Goal: Transaction & Acquisition: Purchase product/service

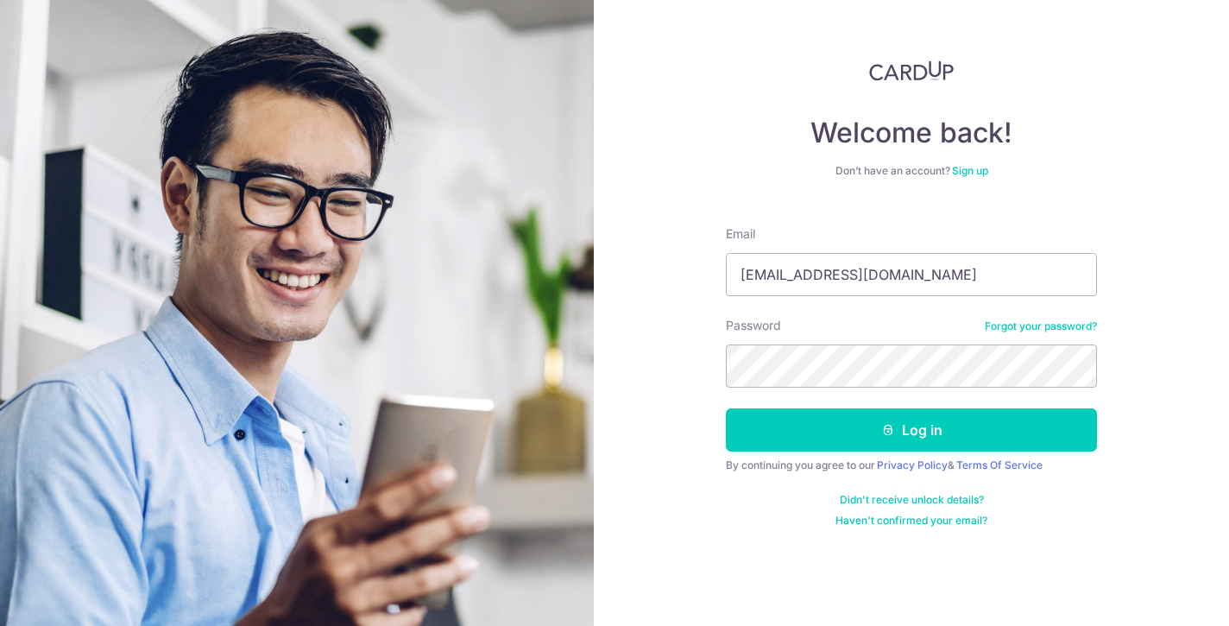
type input "[EMAIL_ADDRESS][DOMAIN_NAME]"
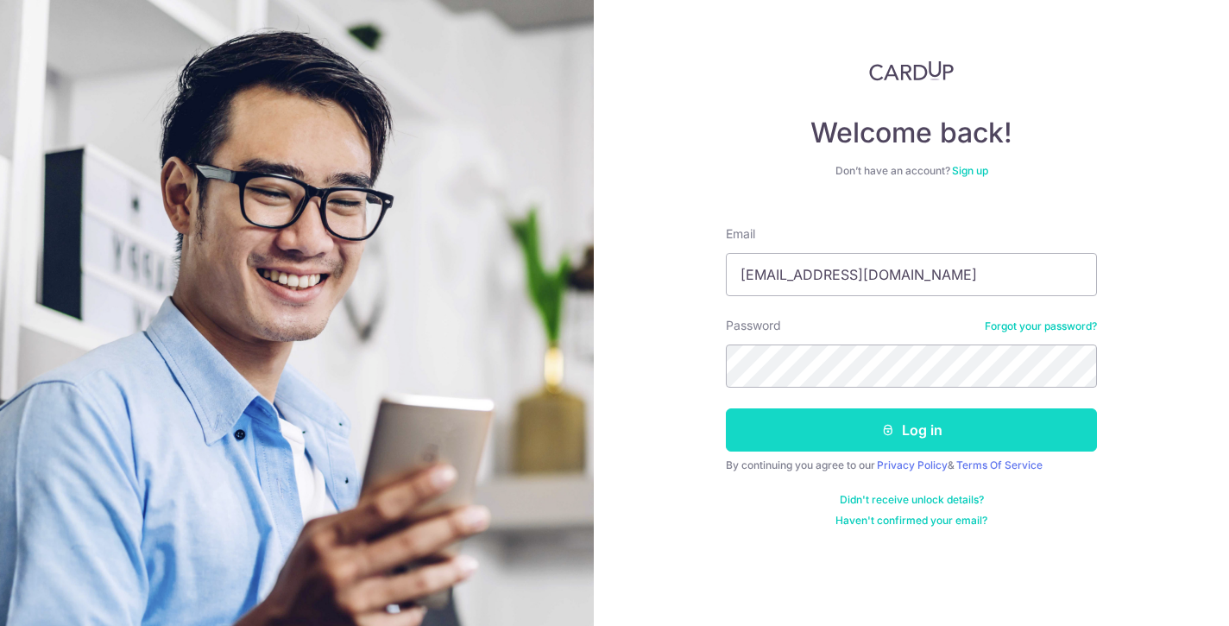
click at [918, 422] on button "Log in" at bounding box center [911, 429] width 371 height 43
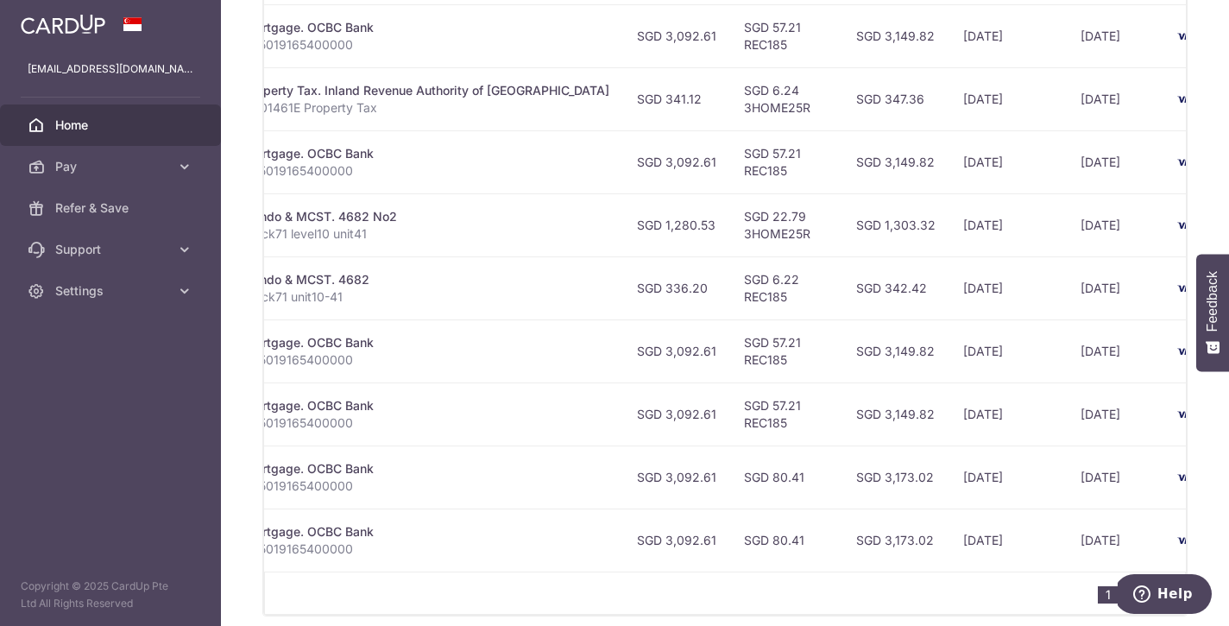
scroll to position [0, 434]
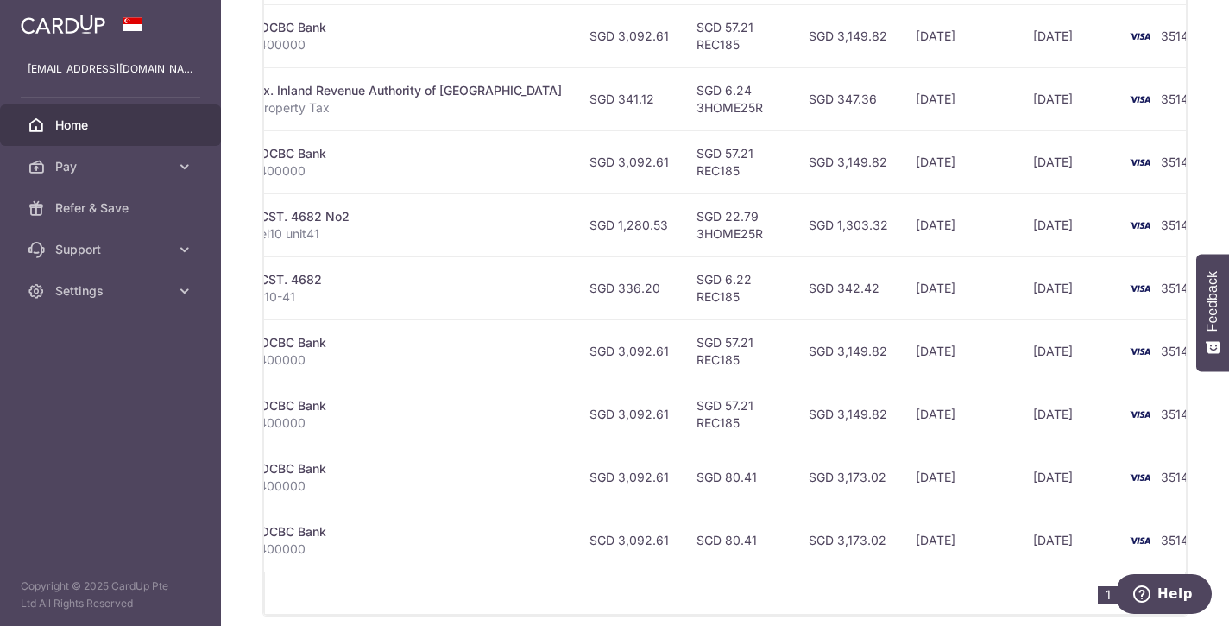
drag, startPoint x: 799, startPoint y: 577, endPoint x: 0, endPoint y: 3, distance: 984.0
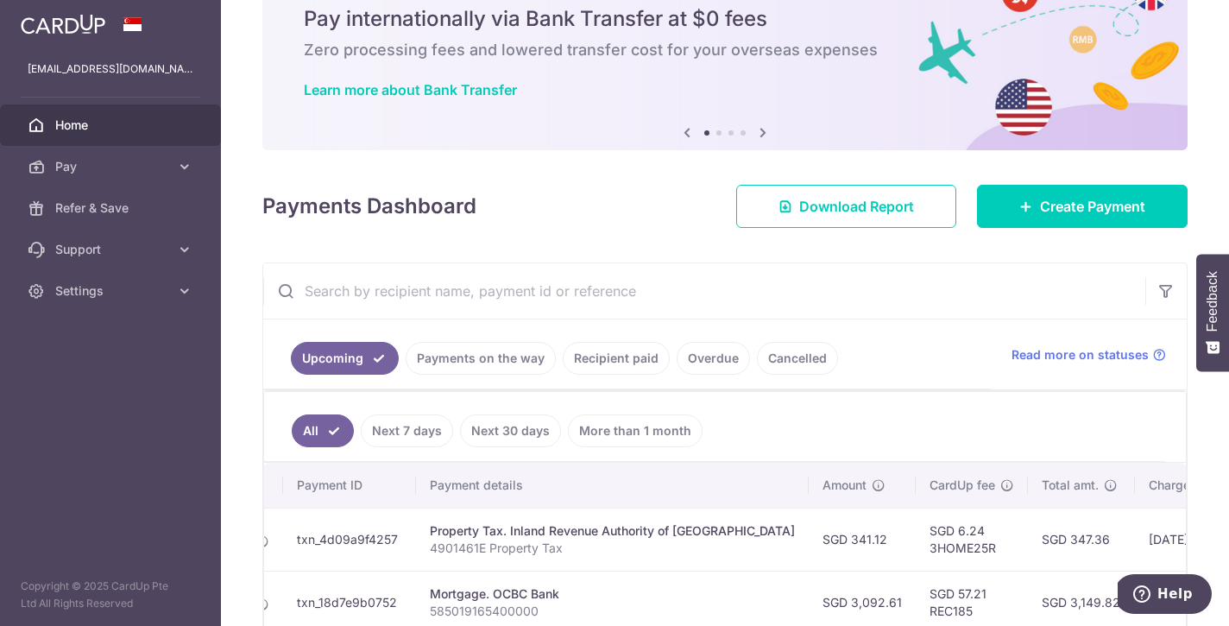
scroll to position [199, 0]
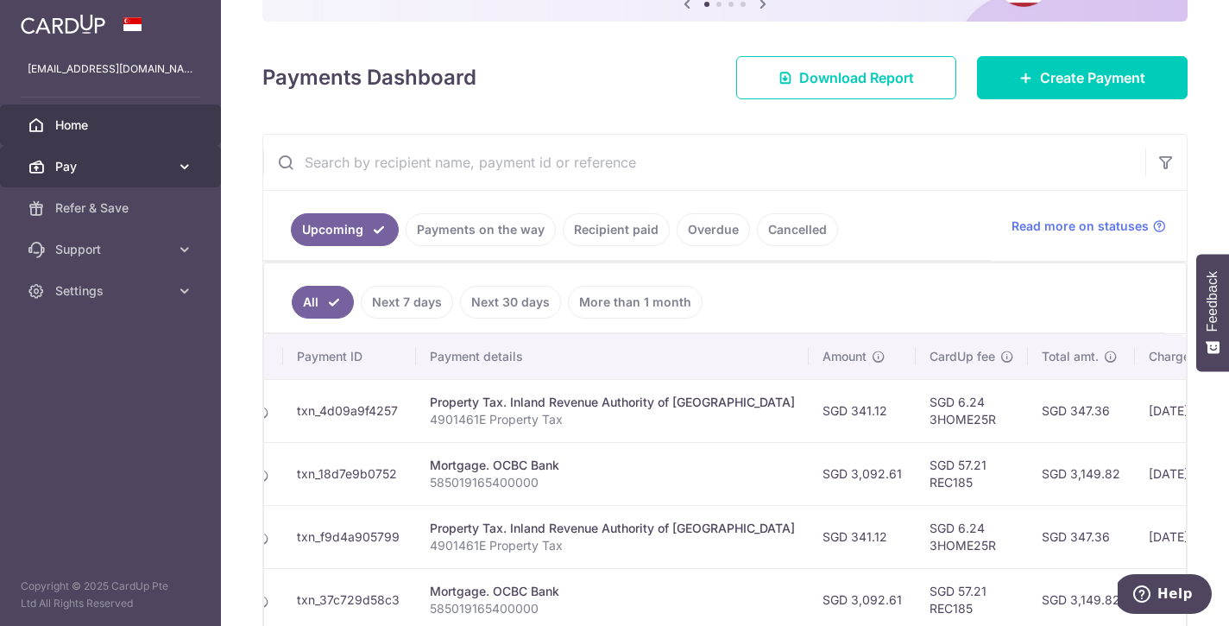
click at [91, 150] on link "Pay" at bounding box center [110, 166] width 221 height 41
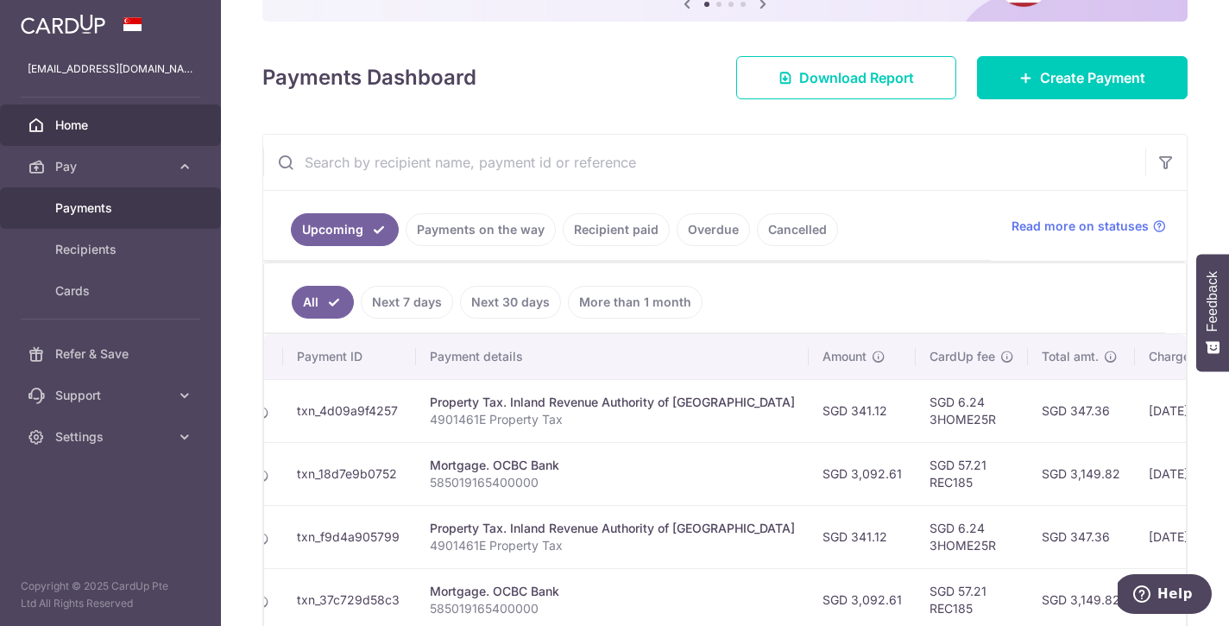
click at [97, 202] on span "Payments" at bounding box center [112, 207] width 114 height 17
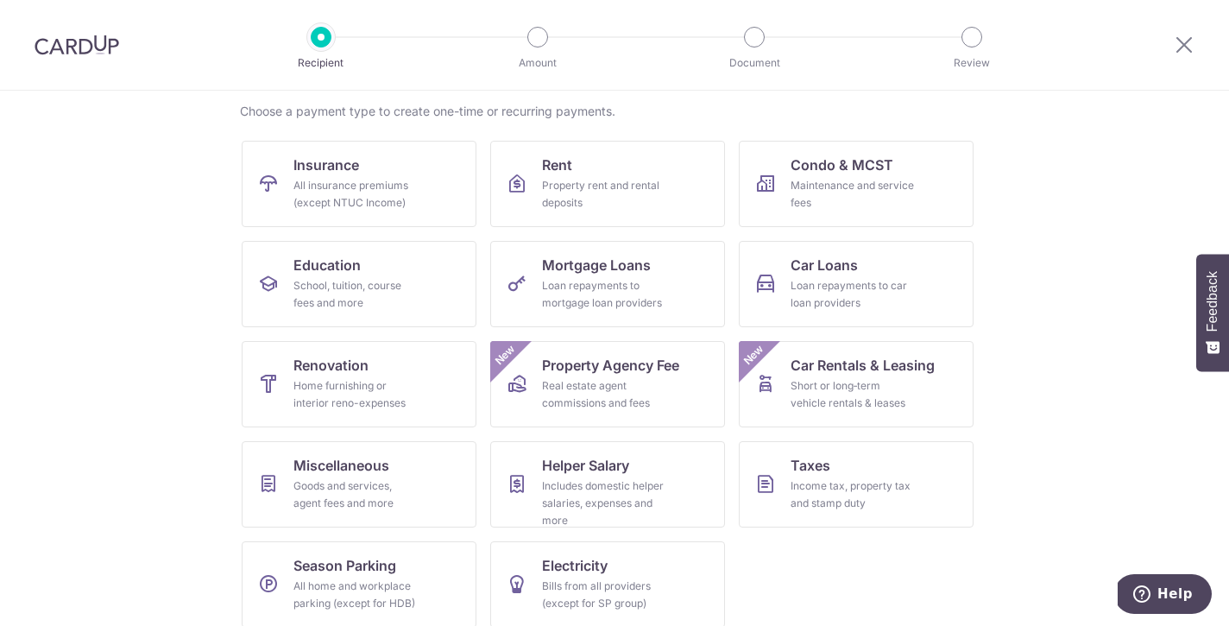
scroll to position [147, 0]
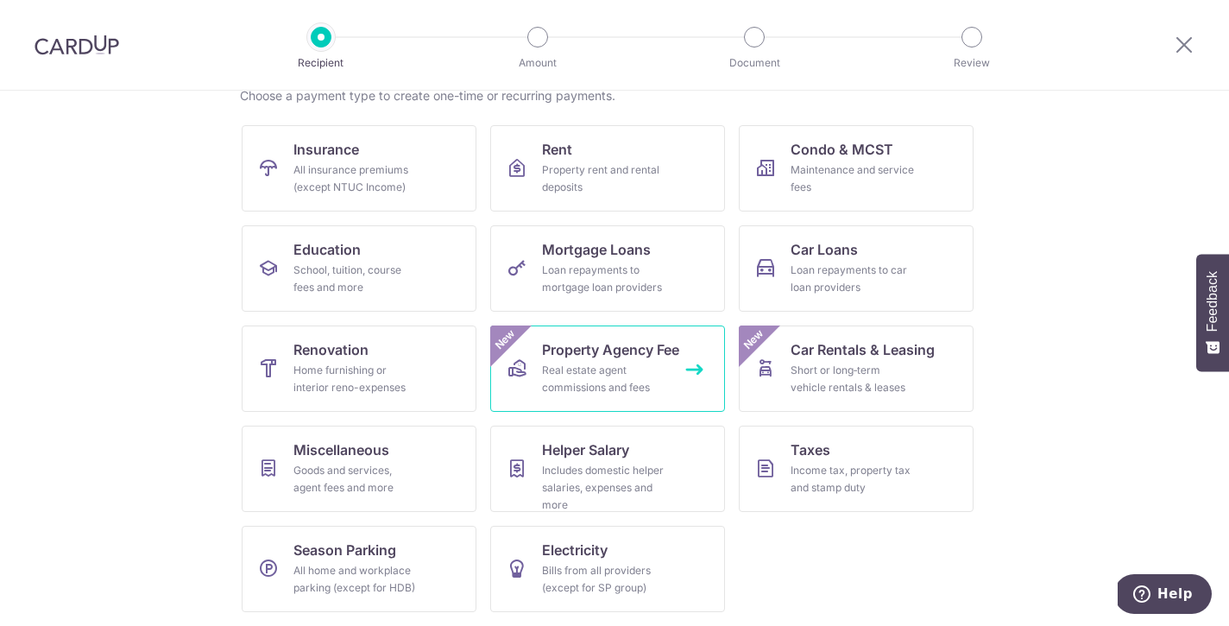
click at [589, 367] on div "Real estate agent commissions and fees" at bounding box center [604, 379] width 124 height 35
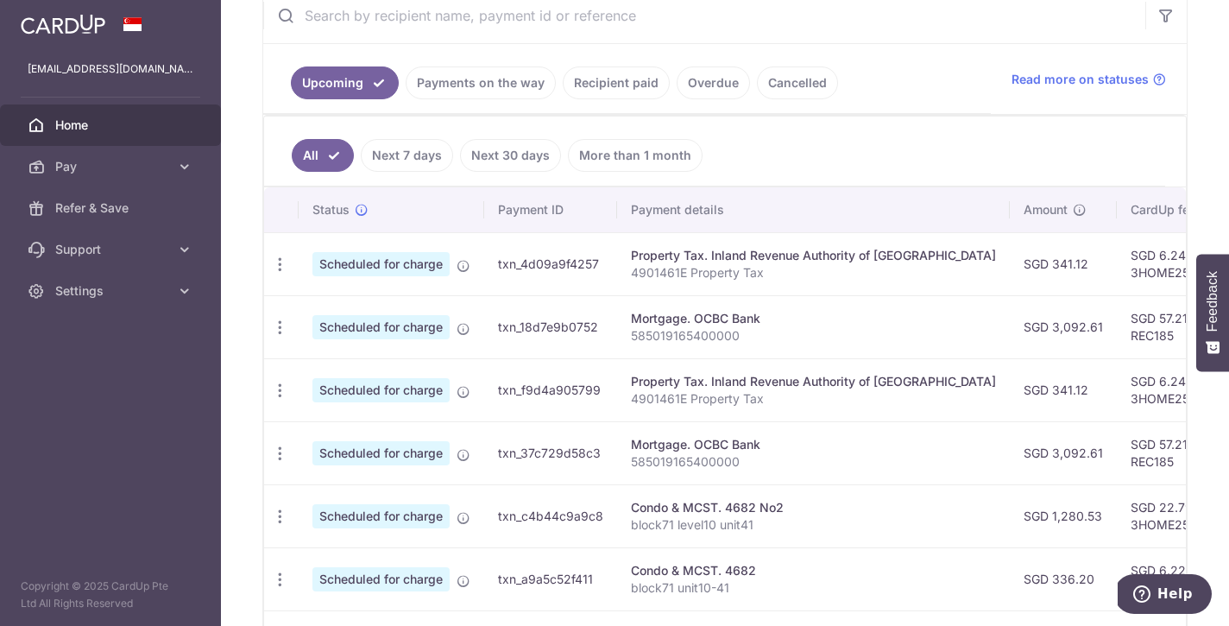
scroll to position [288, 0]
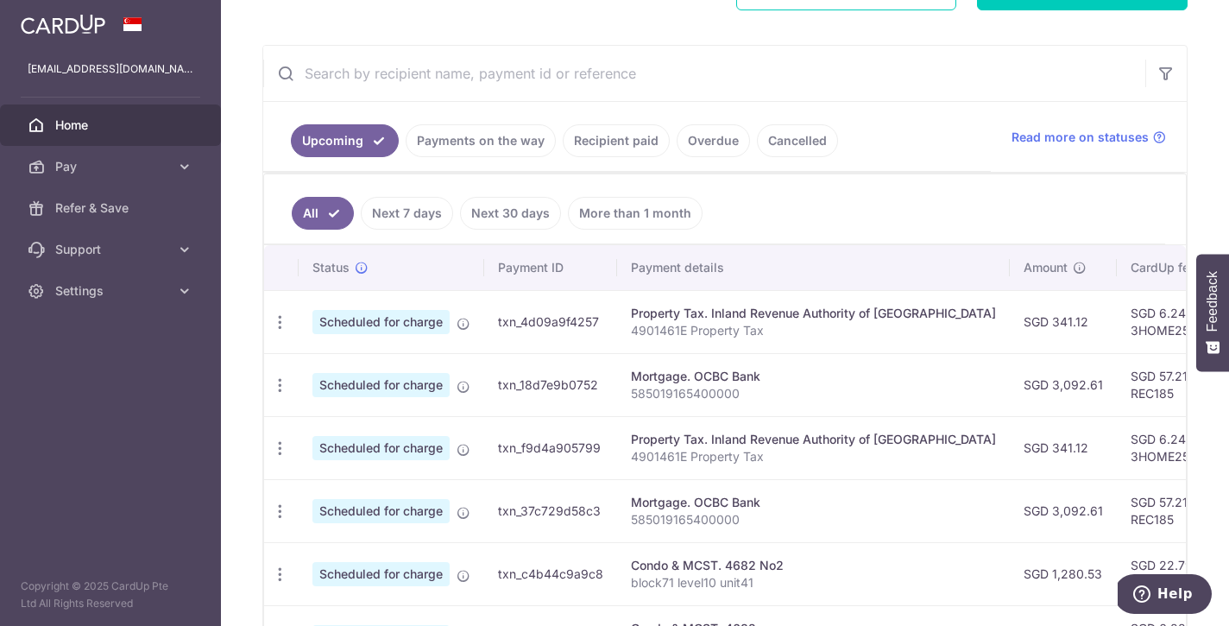
click at [476, 140] on link "Payments on the way" at bounding box center [481, 140] width 150 height 33
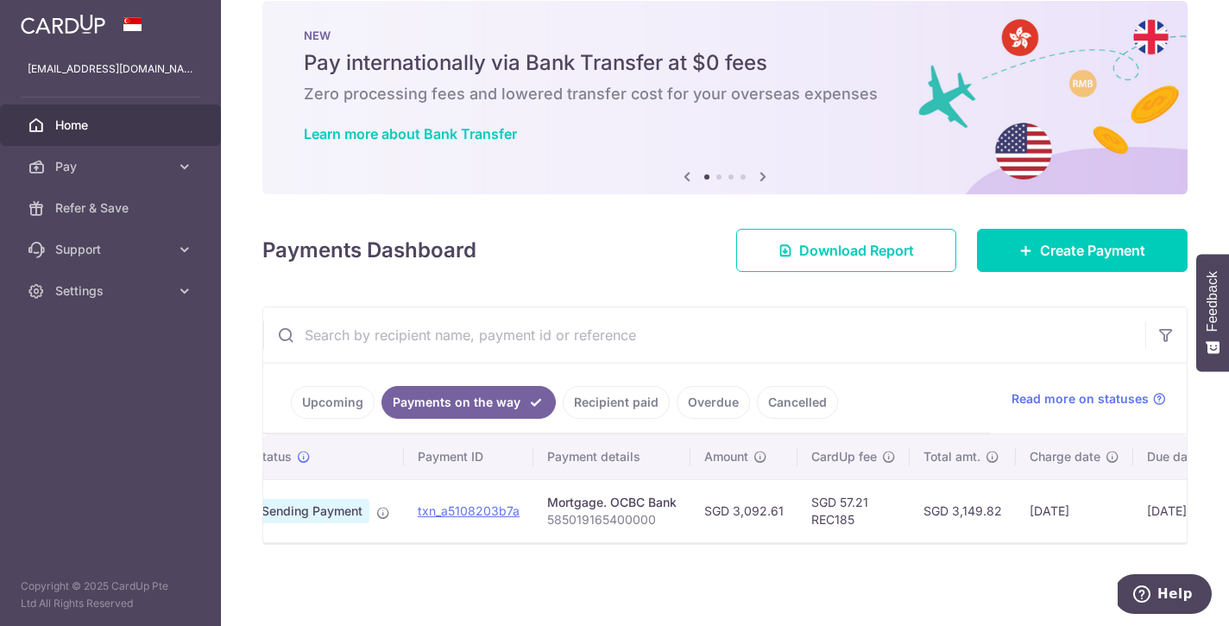
scroll to position [0, 0]
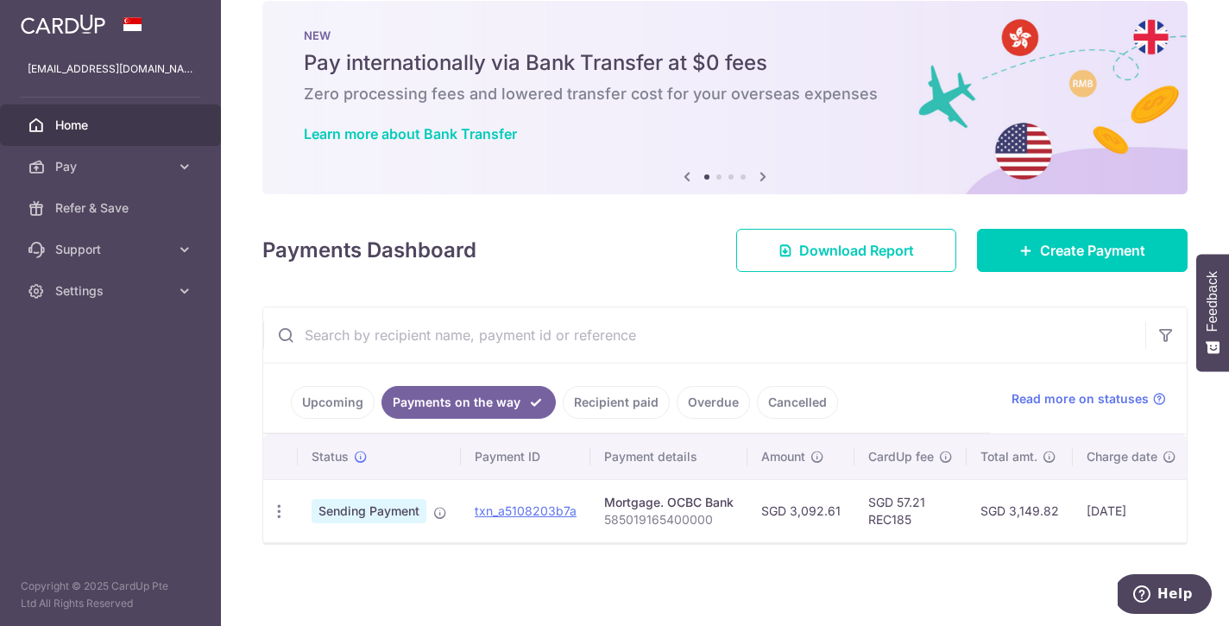
click at [628, 401] on link "Recipient paid" at bounding box center [616, 402] width 107 height 33
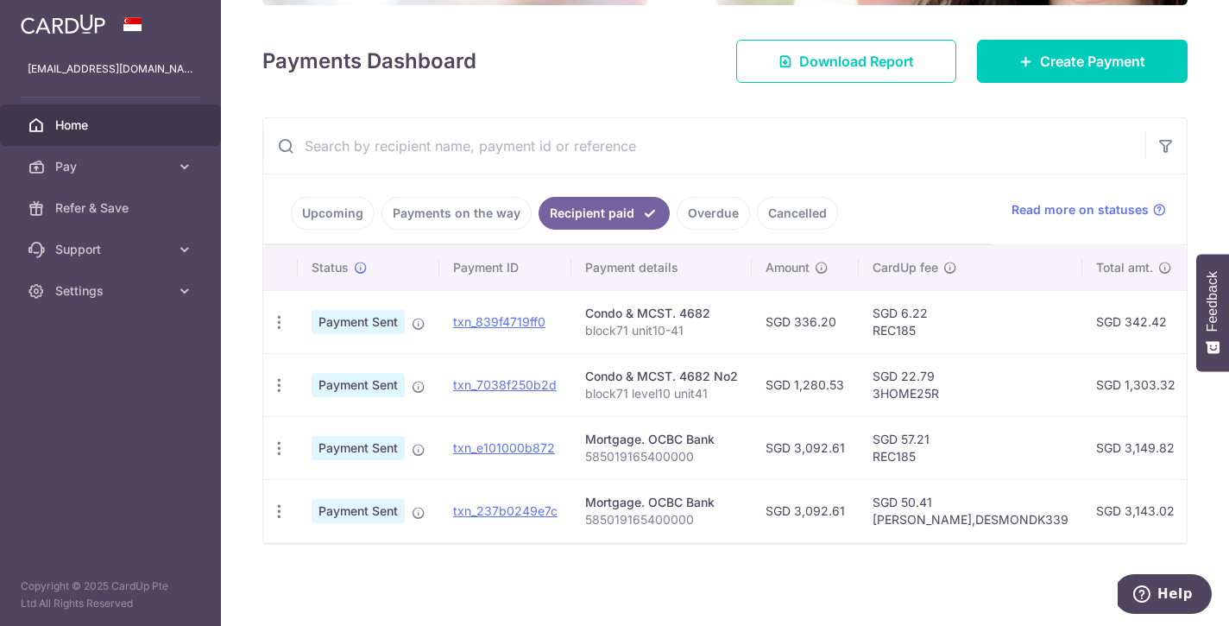
click at [489, 219] on link "Payments on the way" at bounding box center [457, 213] width 150 height 33
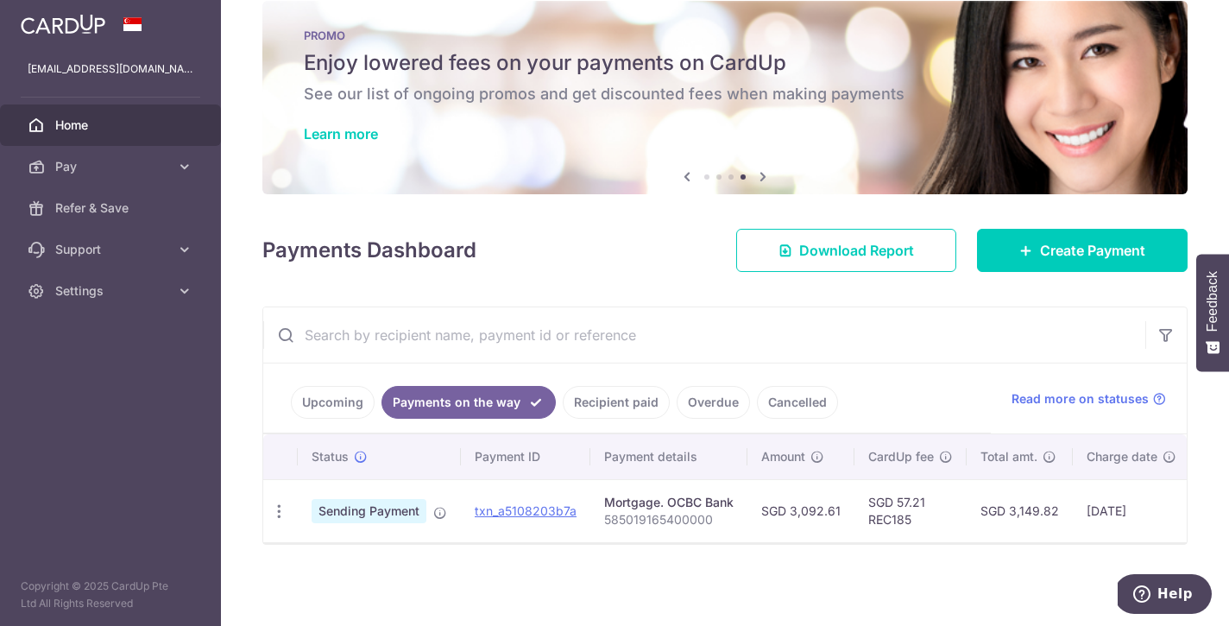
click at [797, 401] on link "Cancelled" at bounding box center [797, 402] width 81 height 33
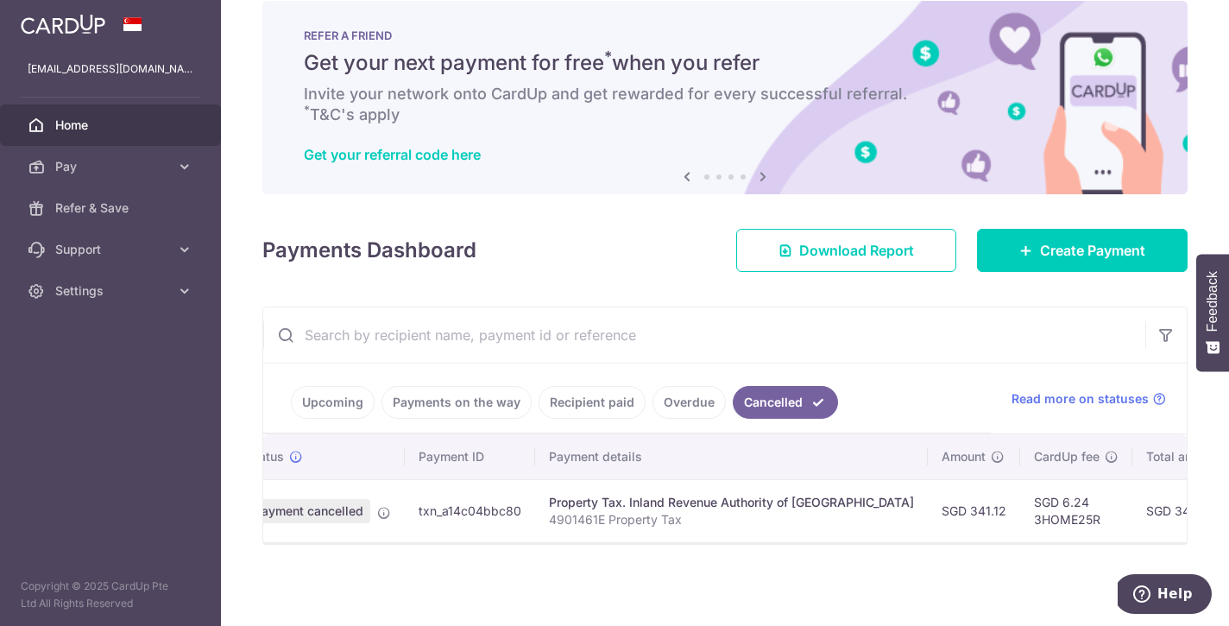
scroll to position [0, 0]
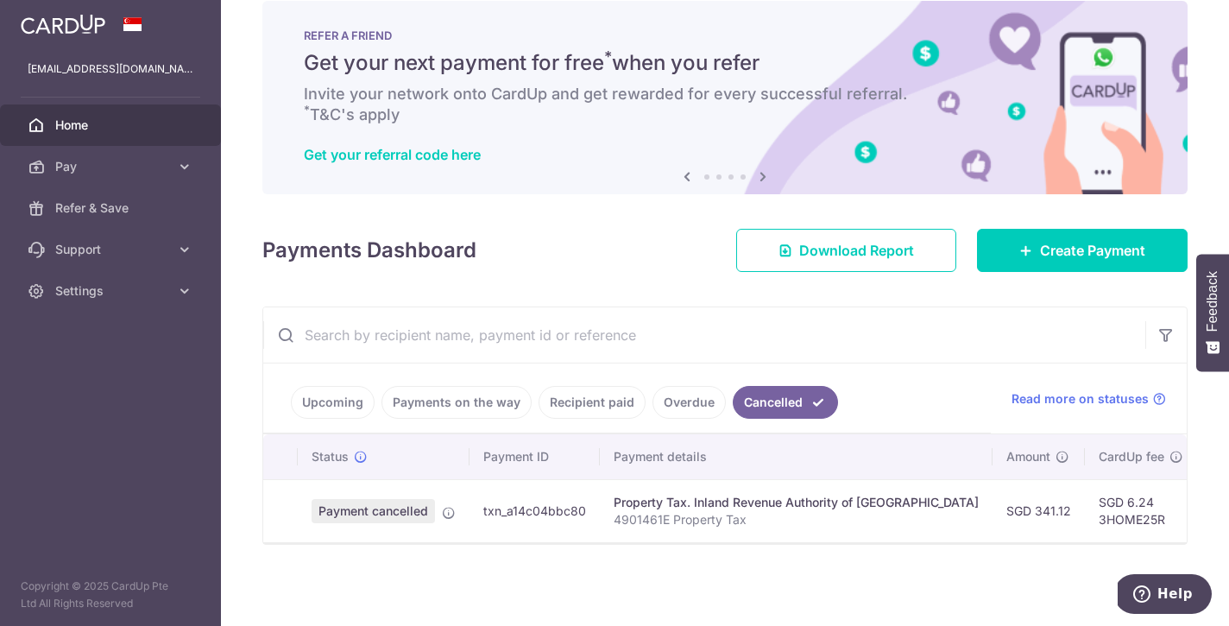
click at [688, 402] on link "Overdue" at bounding box center [689, 402] width 73 height 33
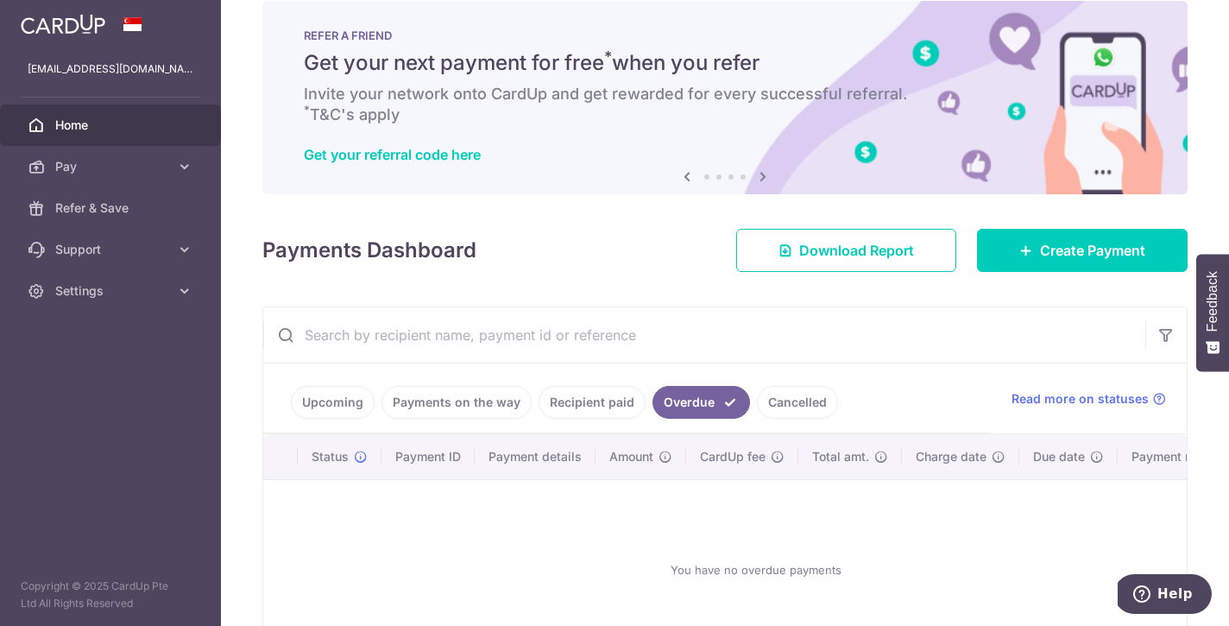
click at [607, 402] on link "Recipient paid" at bounding box center [592, 402] width 107 height 33
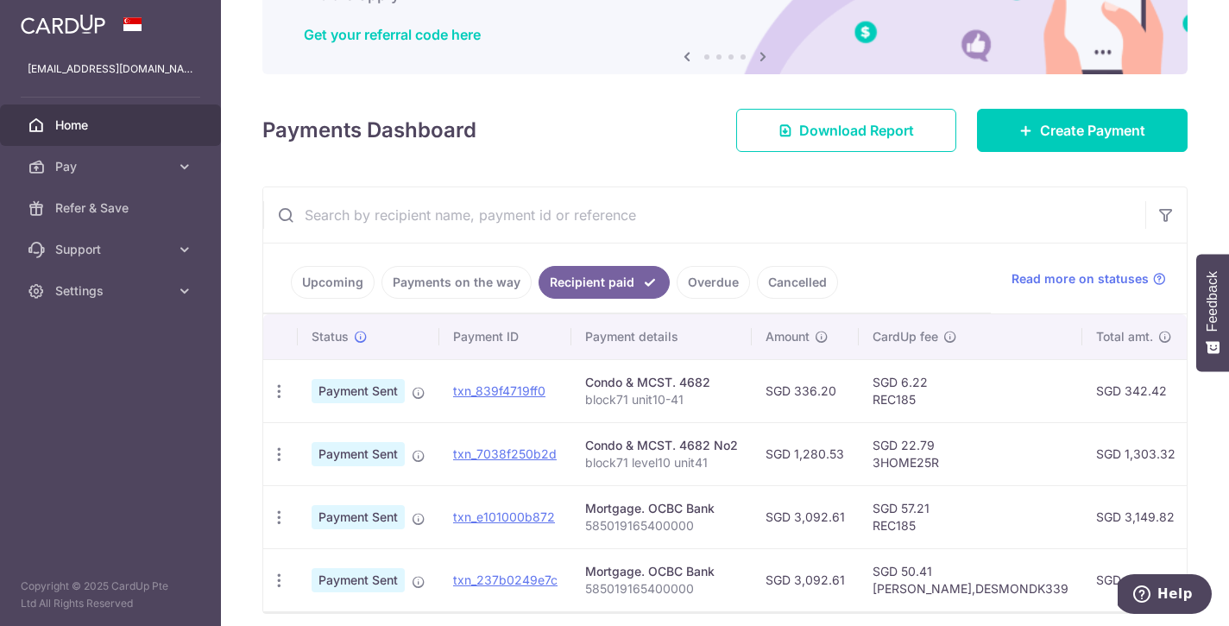
scroll to position [216, 0]
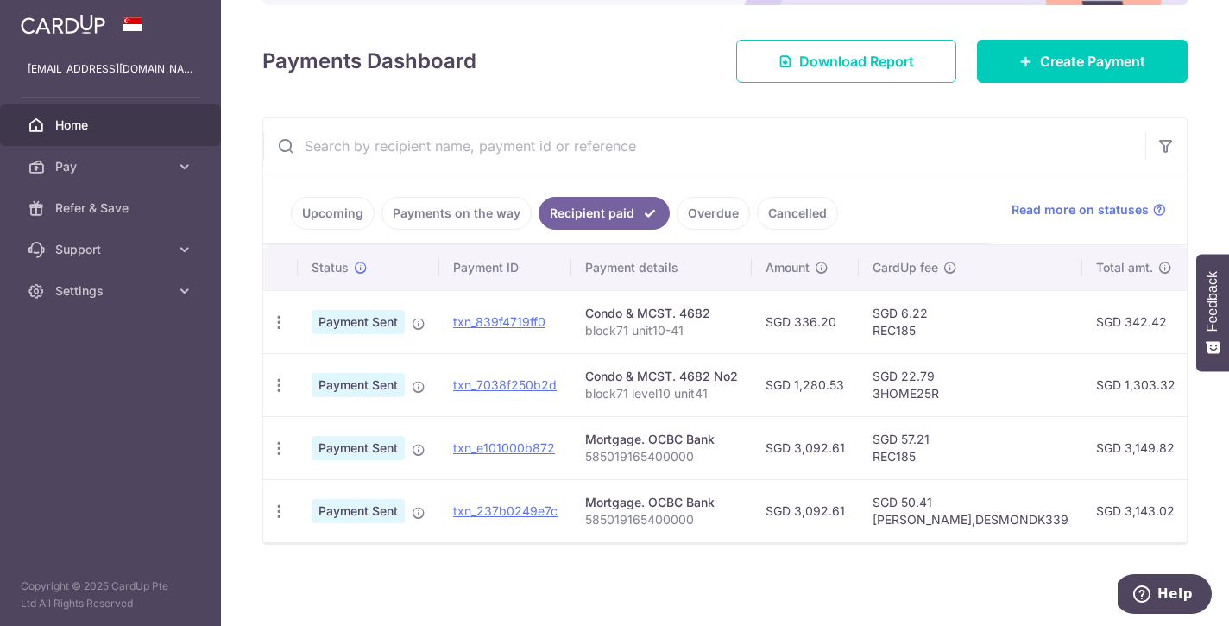
click at [451, 214] on link "Payments on the way" at bounding box center [457, 213] width 150 height 33
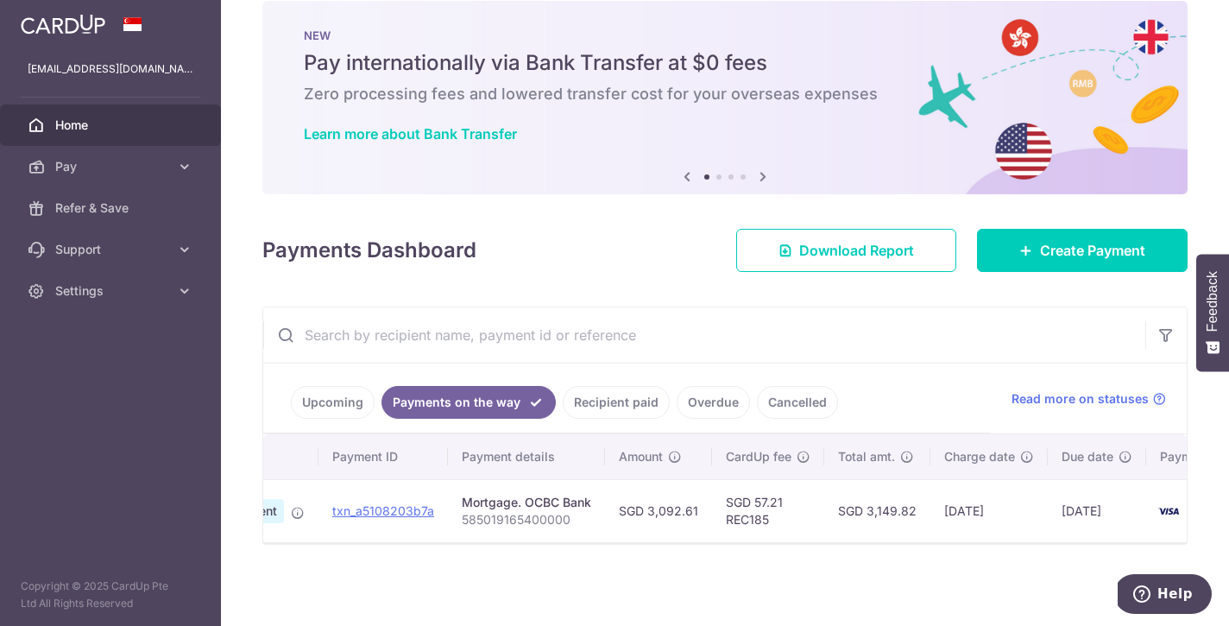
scroll to position [0, 0]
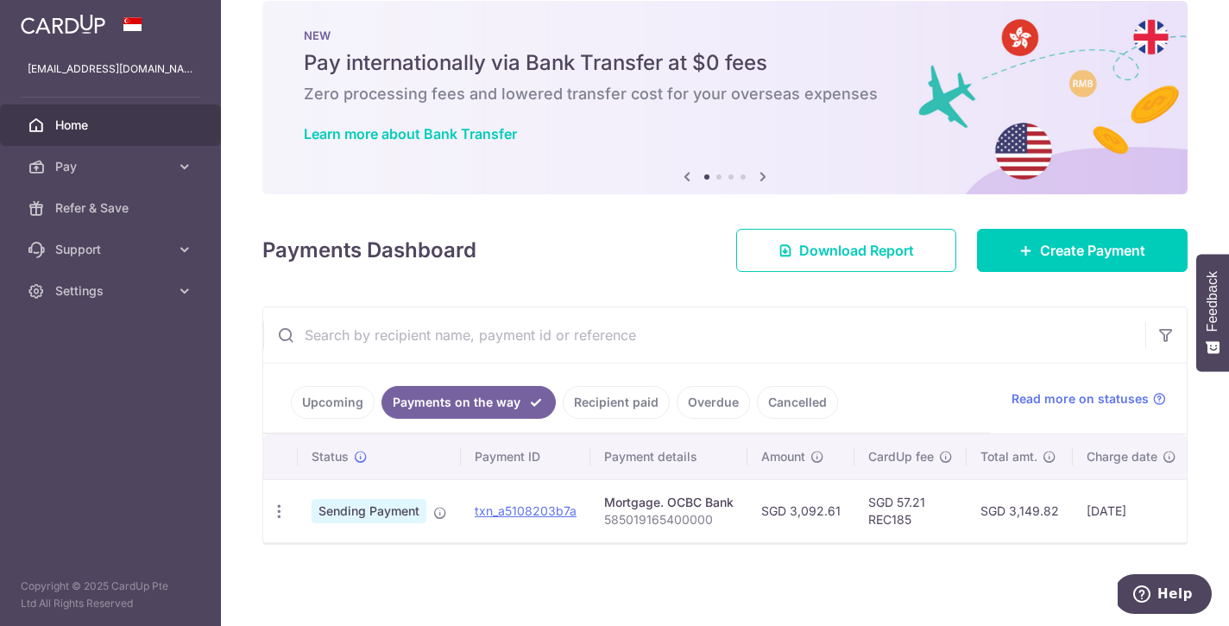
click at [360, 405] on link "Upcoming" at bounding box center [333, 402] width 84 height 33
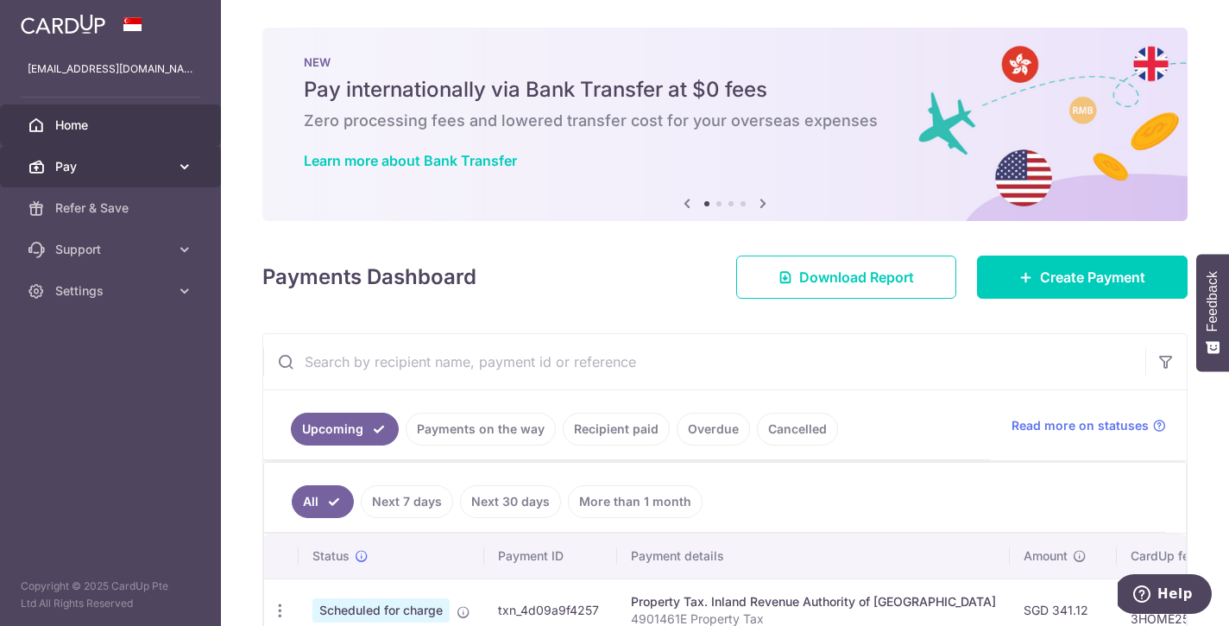
click at [108, 164] on span "Pay" at bounding box center [112, 166] width 114 height 17
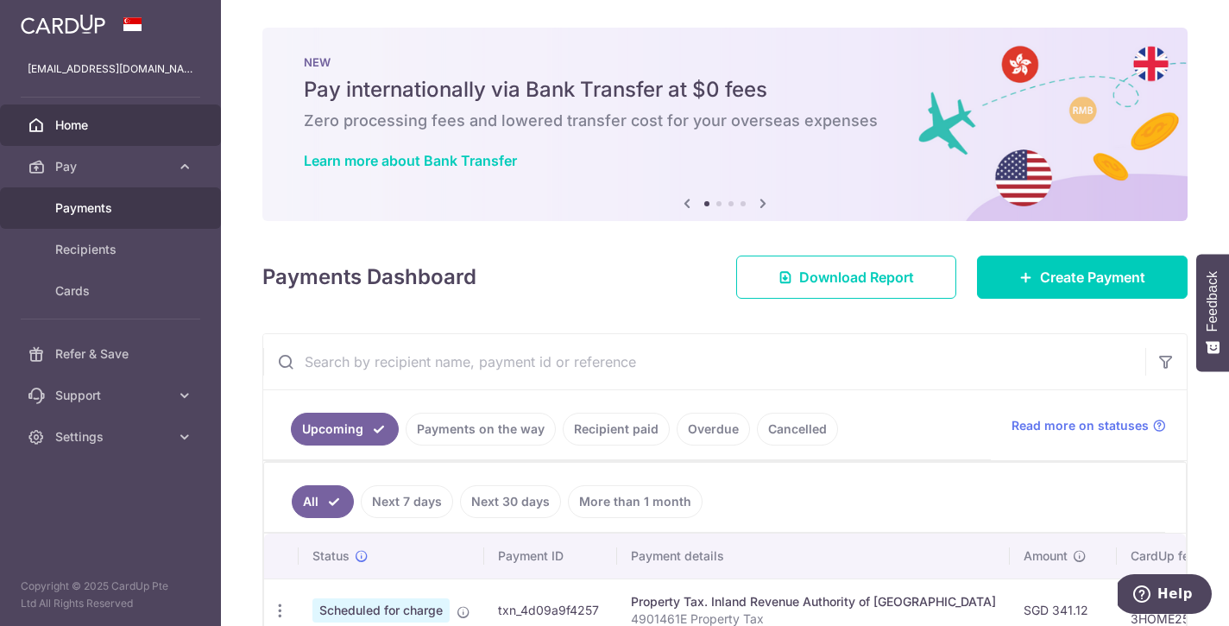
click at [128, 207] on span "Payments" at bounding box center [112, 207] width 114 height 17
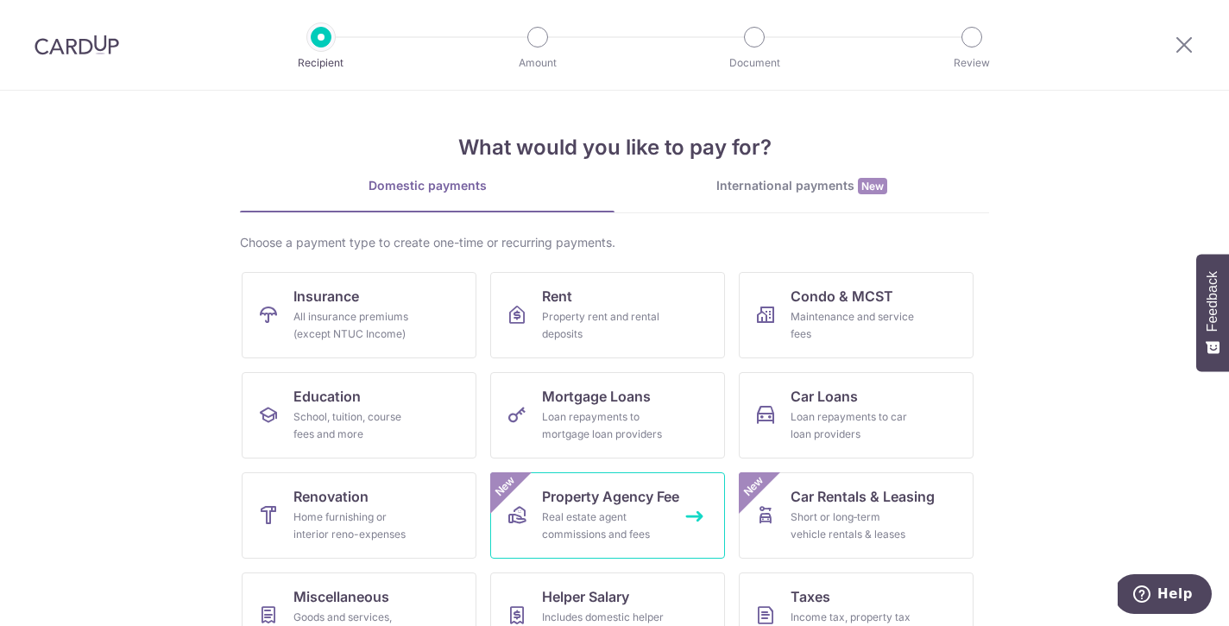
click at [618, 527] on div "Real estate agent commissions and fees" at bounding box center [604, 525] width 124 height 35
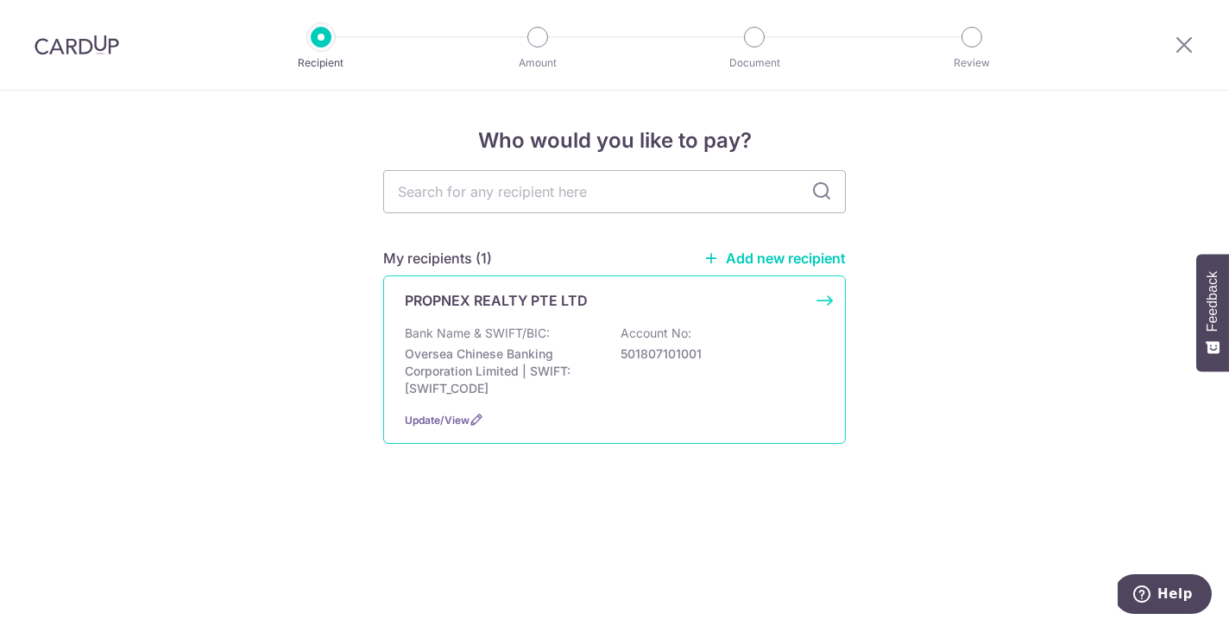
click at [599, 346] on div "Bank Name & SWIFT/BIC: Oversea Chinese Banking Corporation Limited | SWIFT: [SW…" at bounding box center [614, 361] width 419 height 73
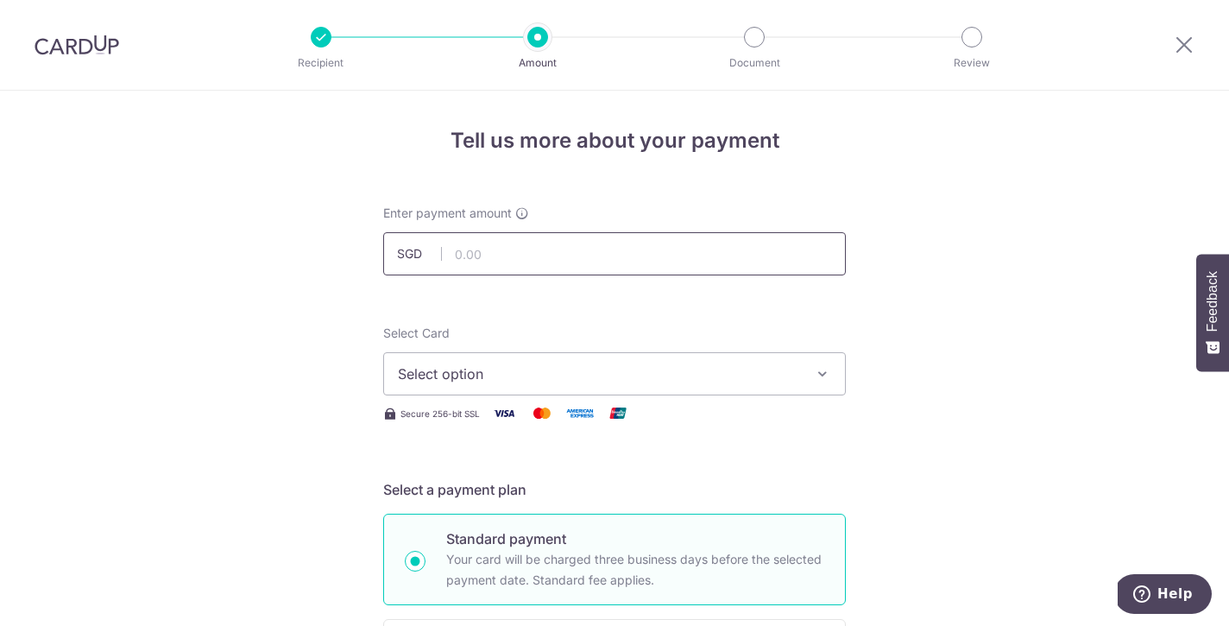
click at [478, 248] on input "text" at bounding box center [614, 253] width 463 height 43
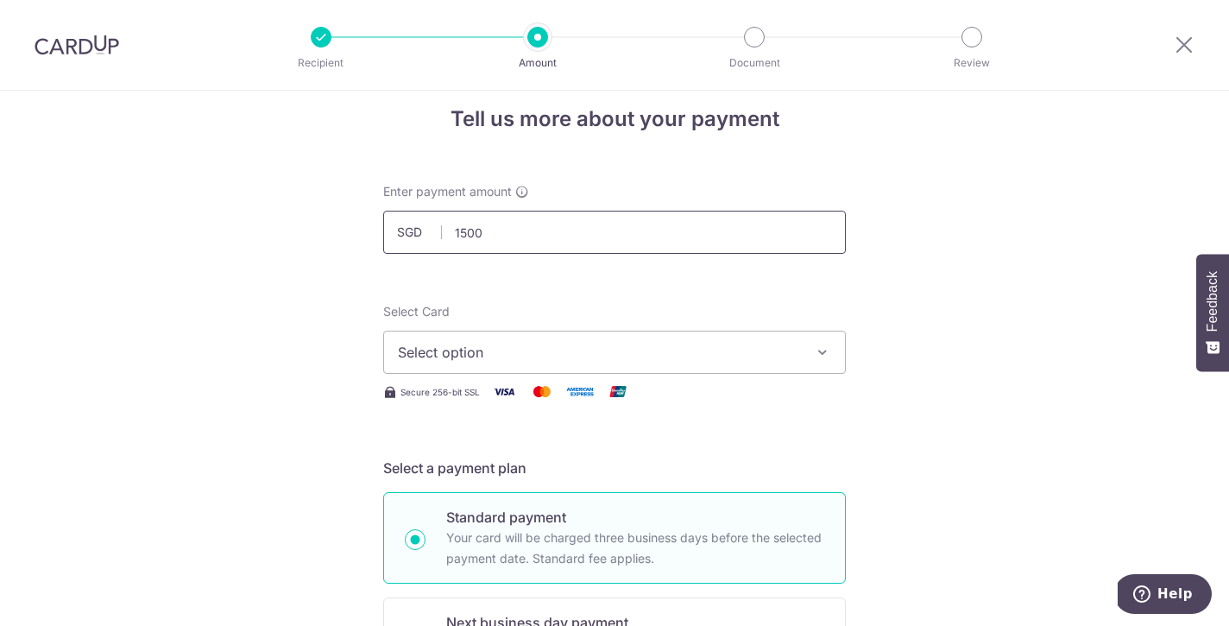
scroll to position [211, 0]
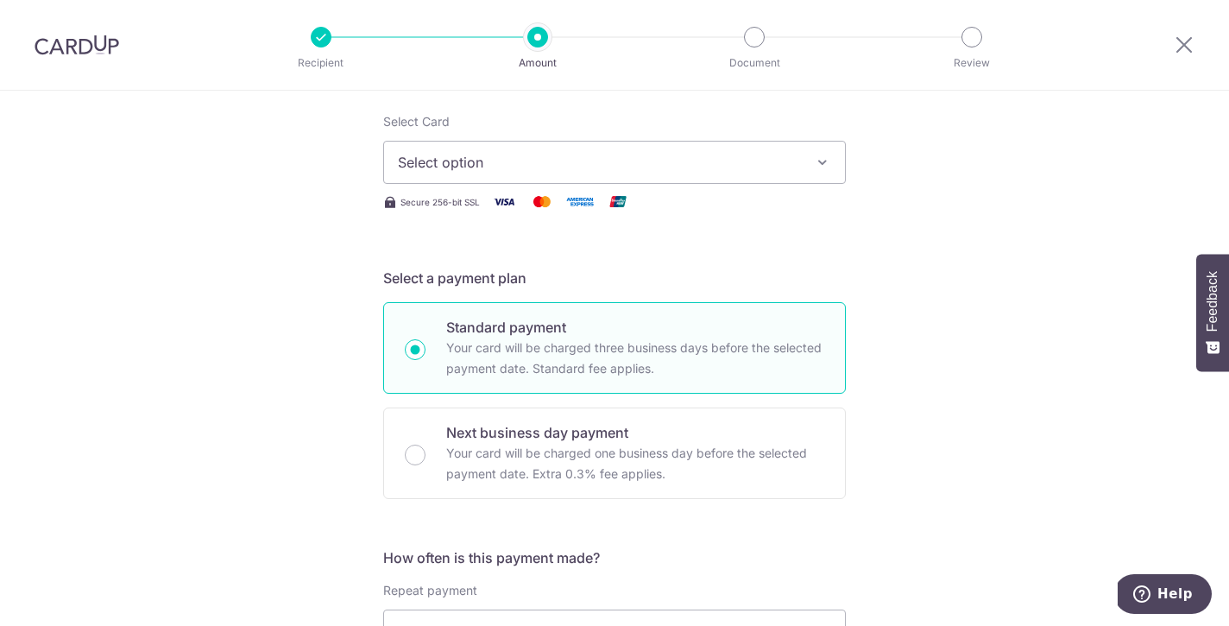
type input "1,500.00"
click at [709, 167] on span "Select option" at bounding box center [599, 162] width 402 height 21
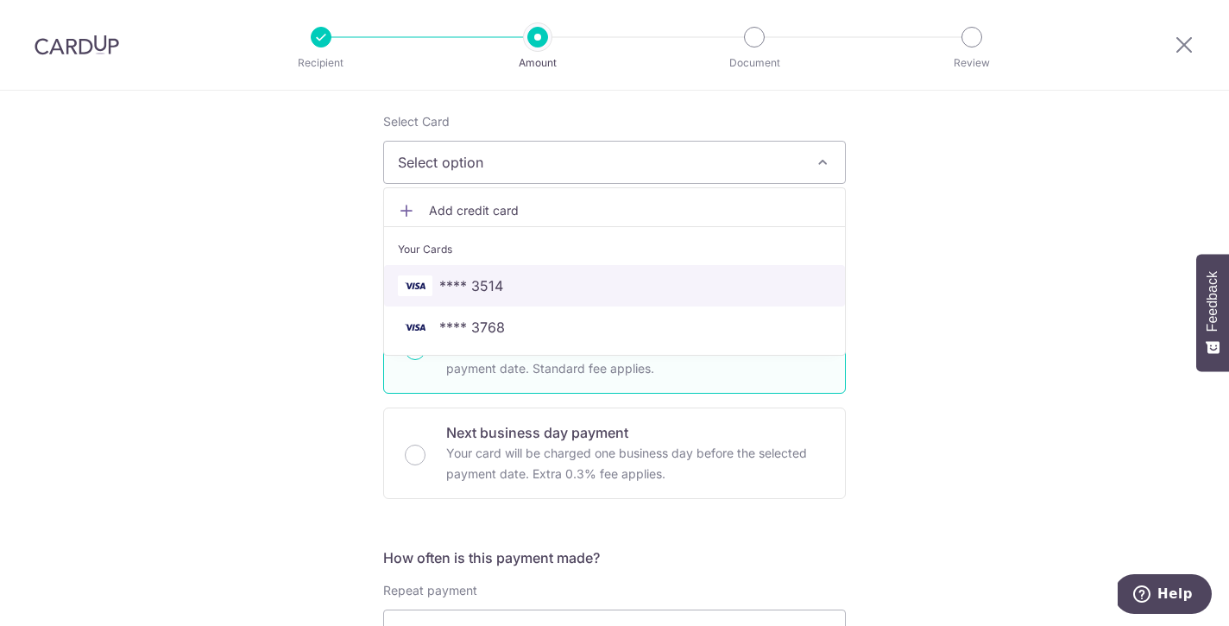
click at [625, 287] on span "**** 3514" at bounding box center [614, 285] width 433 height 21
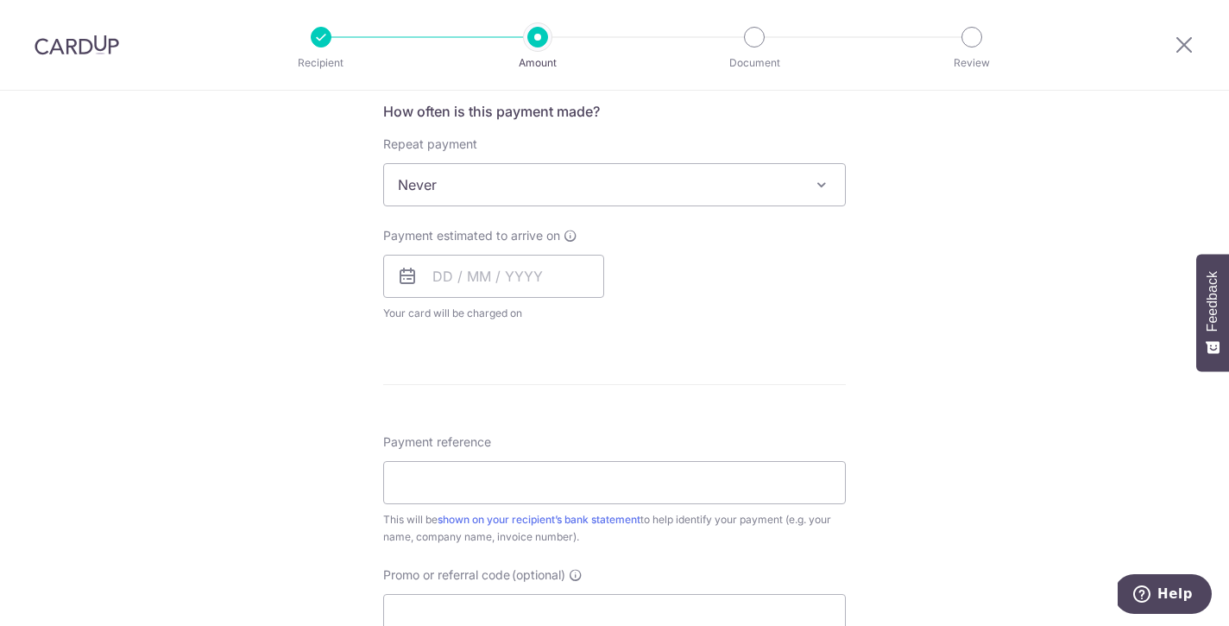
scroll to position [661, 0]
click at [577, 274] on input "text" at bounding box center [493, 272] width 221 height 43
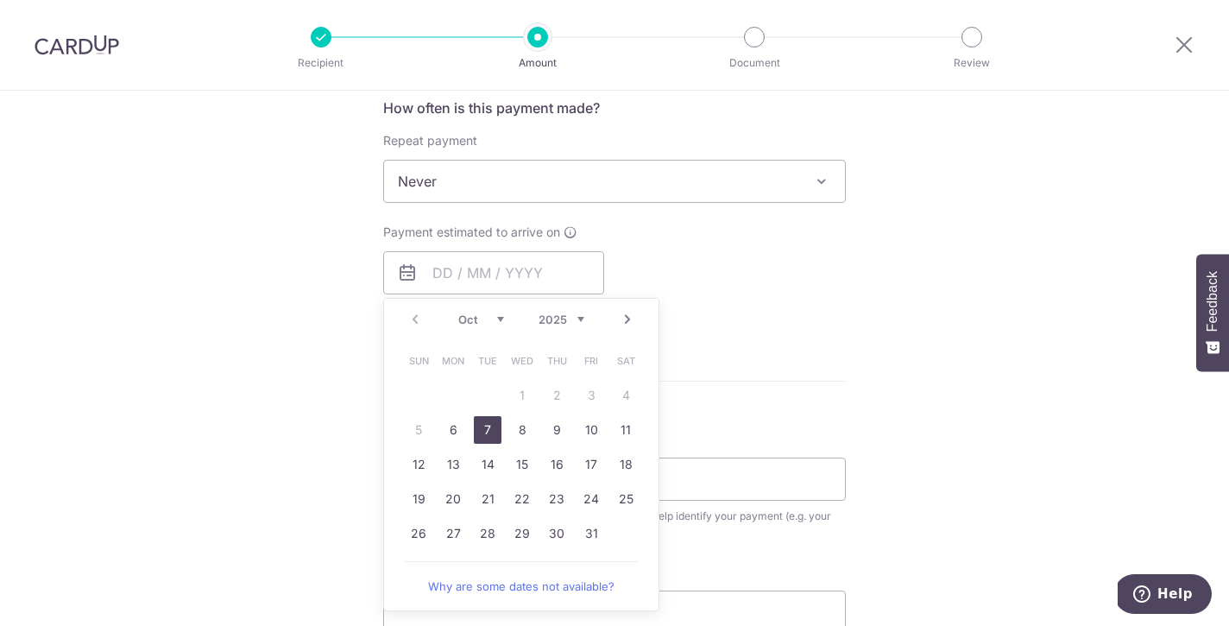
click at [475, 432] on link "7" at bounding box center [488, 430] width 28 height 28
type input "[DATE]"
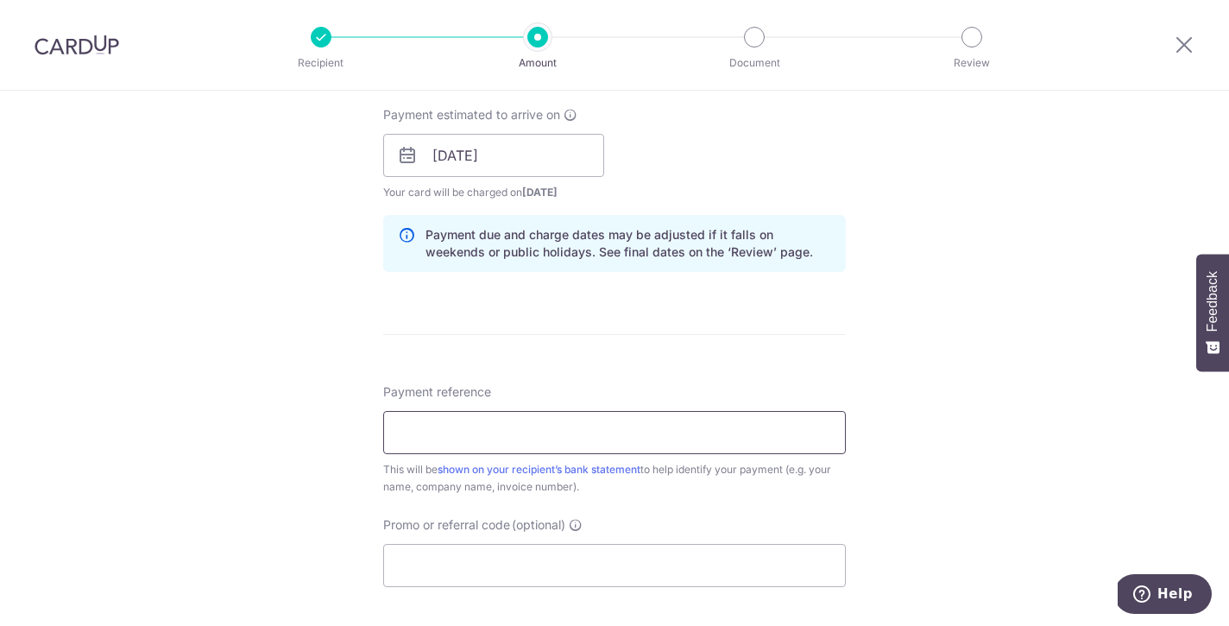
scroll to position [794, 0]
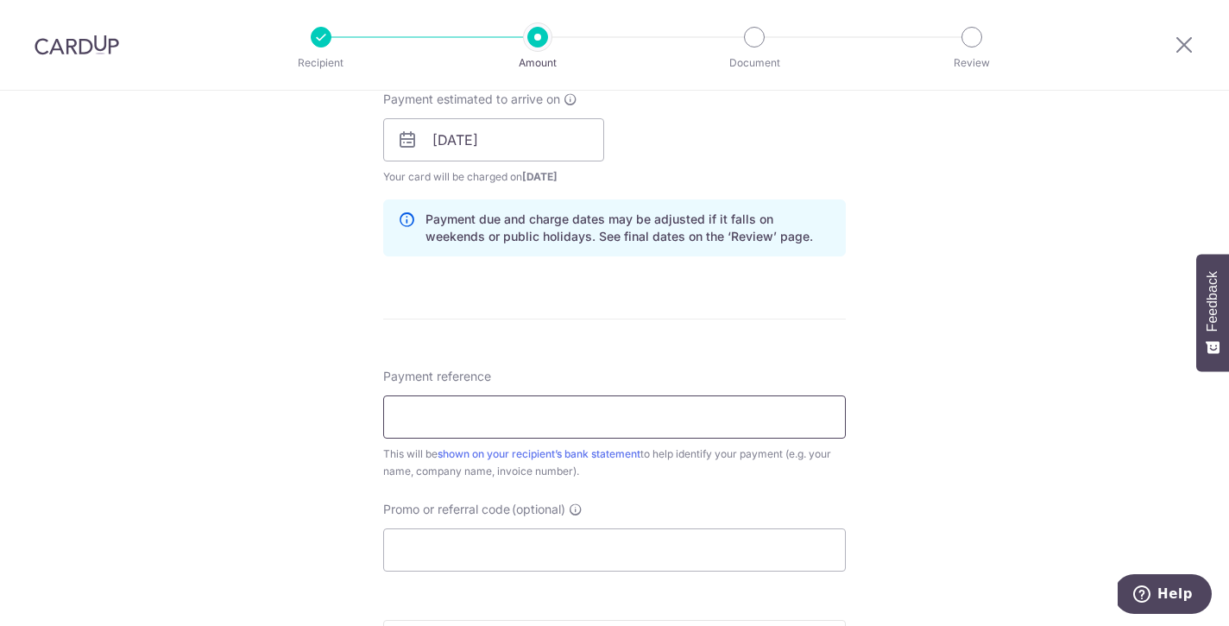
click at [670, 420] on input "Payment reference" at bounding box center [614, 416] width 463 height 43
paste input "OFF225"
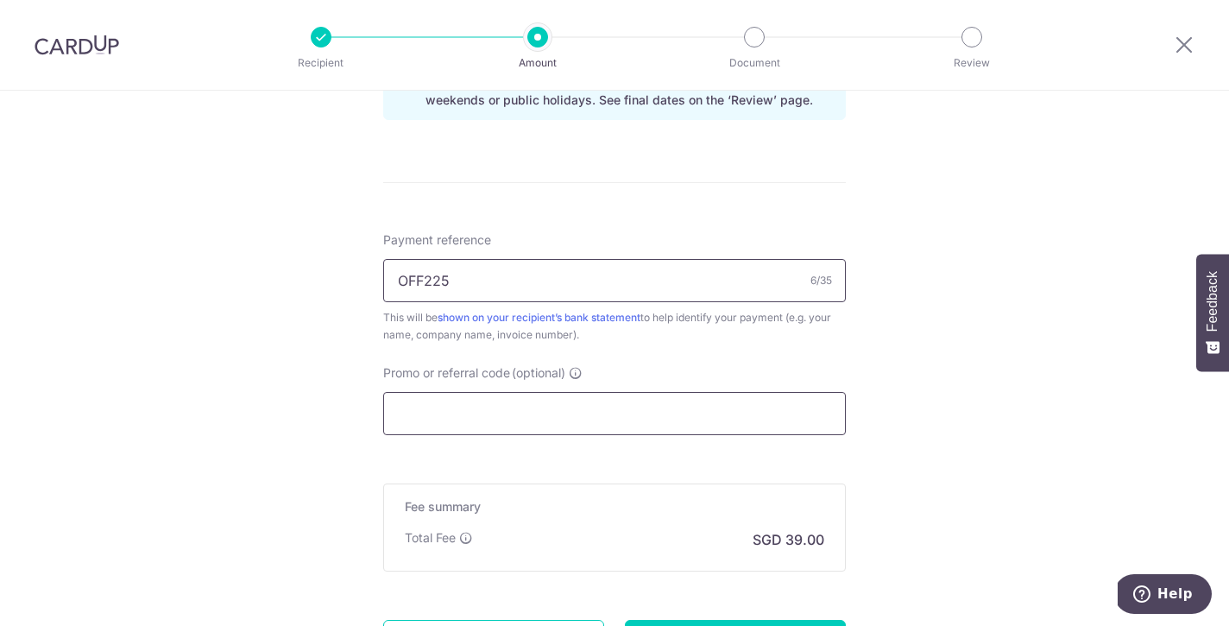
scroll to position [934, 0]
type input "OFF225"
click at [658, 414] on input "Promo or referral code (optional)" at bounding box center [614, 409] width 463 height 43
paste input "OFF225"
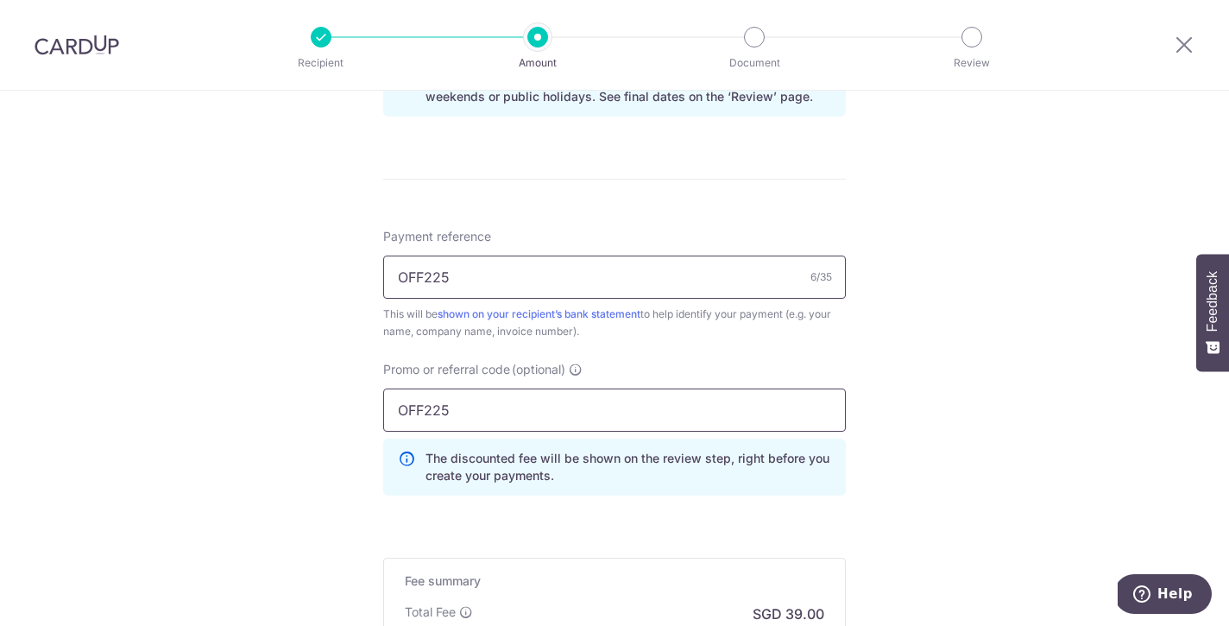
type input "OFF225"
drag, startPoint x: 471, startPoint y: 287, endPoint x: 345, endPoint y: 270, distance: 127.1
click at [345, 270] on div "Tell us more about your payment Enter payment amount SGD 1,500.00 1500.00 Selec…" at bounding box center [614, 12] width 1229 height 1710
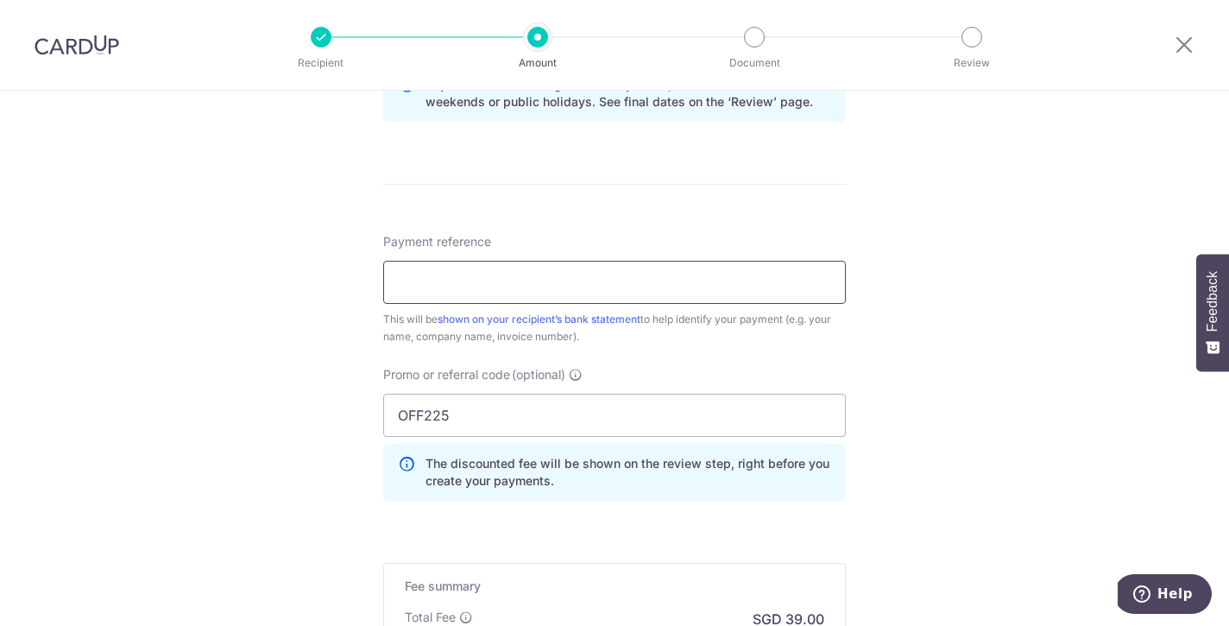
scroll to position [932, 0]
